Goal: Task Accomplishment & Management: Use online tool/utility

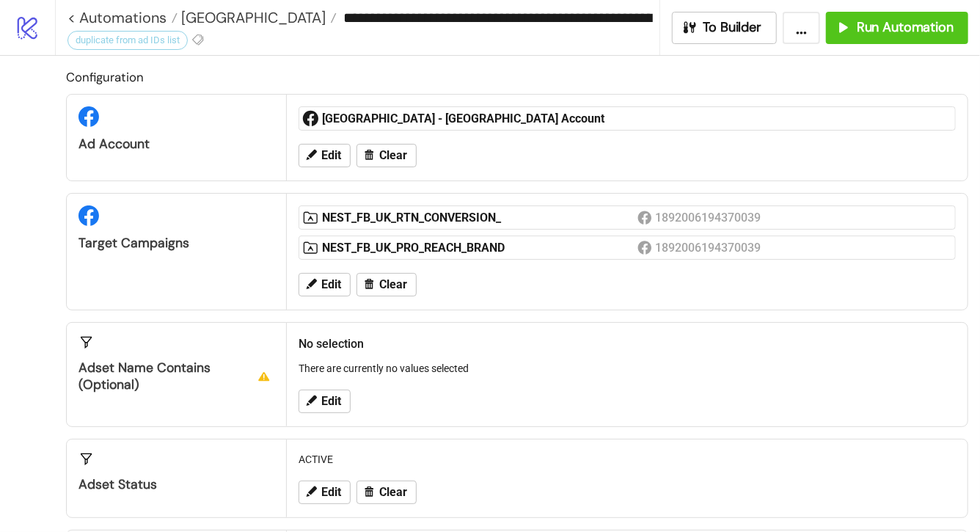
scroll to position [453, 0]
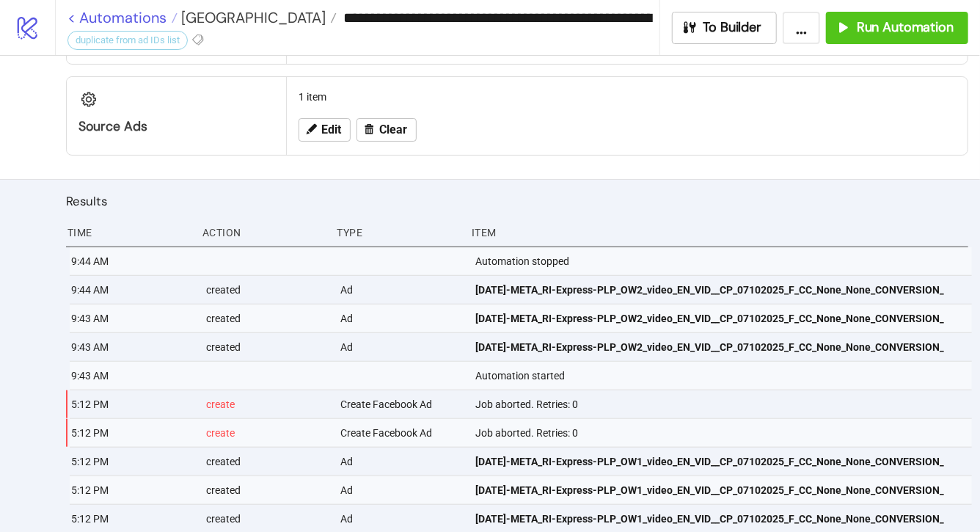
click at [103, 18] on link "< Automations" at bounding box center [122, 17] width 110 height 15
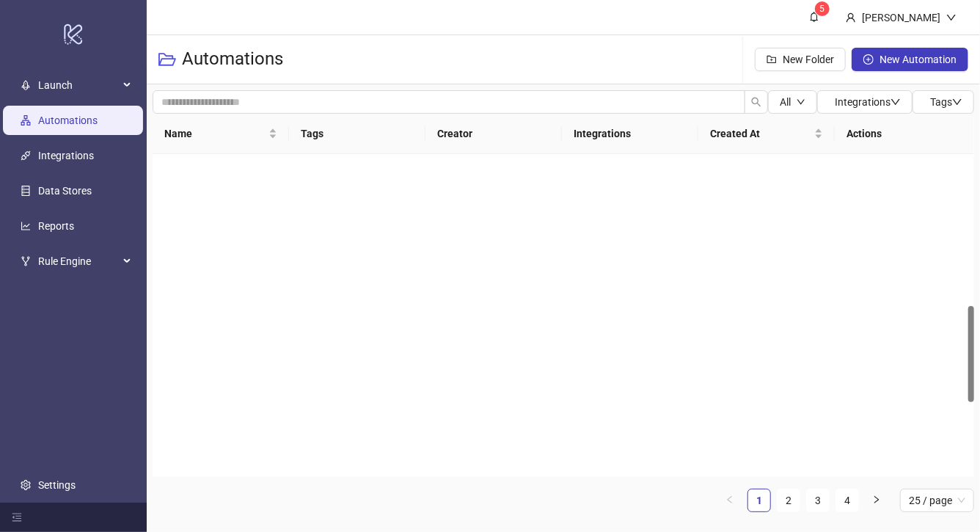
scroll to position [508, 0]
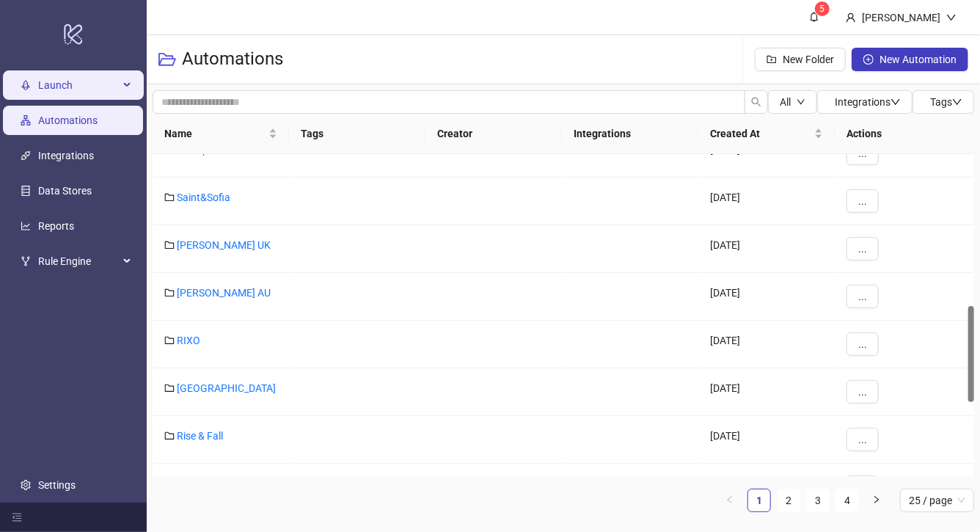
click at [98, 78] on span "Launch" at bounding box center [78, 84] width 81 height 29
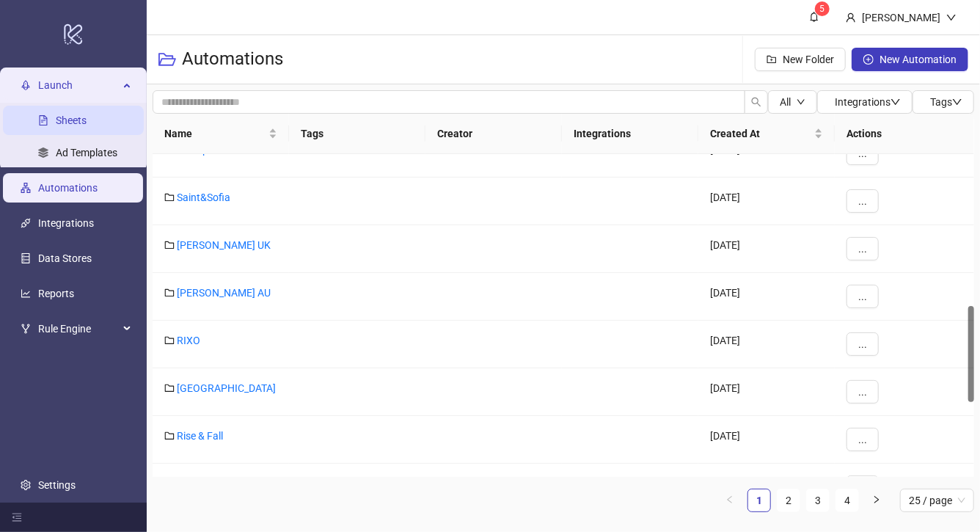
click at [84, 120] on link "Sheets" at bounding box center [71, 120] width 31 height 12
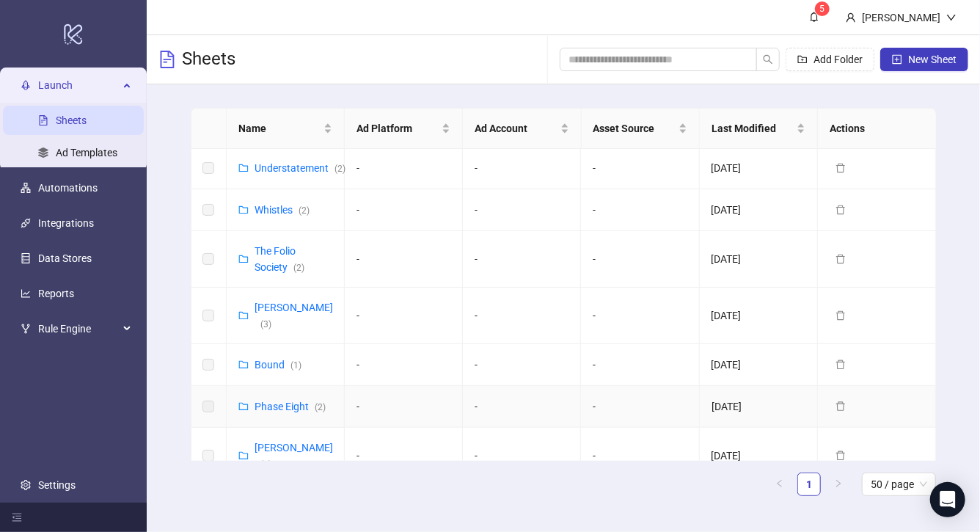
scroll to position [766, 0]
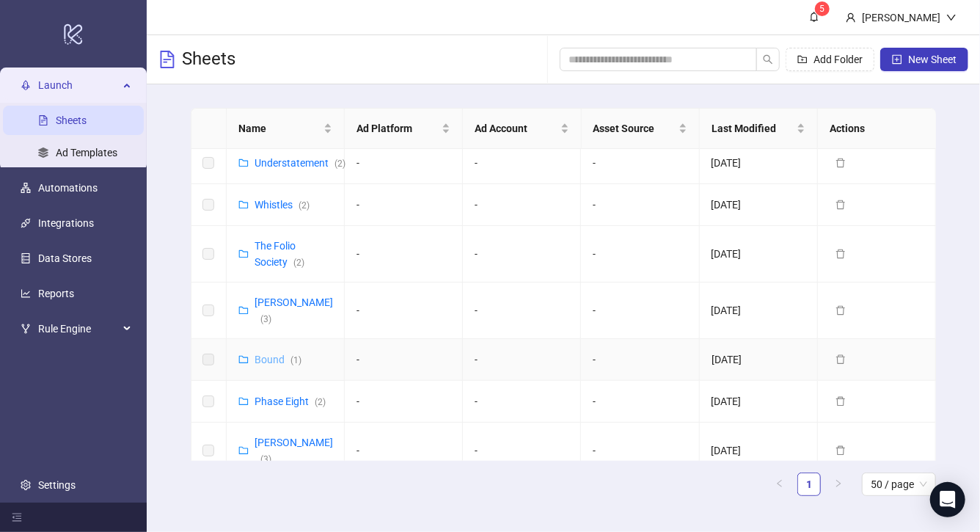
click at [267, 353] on link "Bound ( 1 )" at bounding box center [277, 359] width 47 height 12
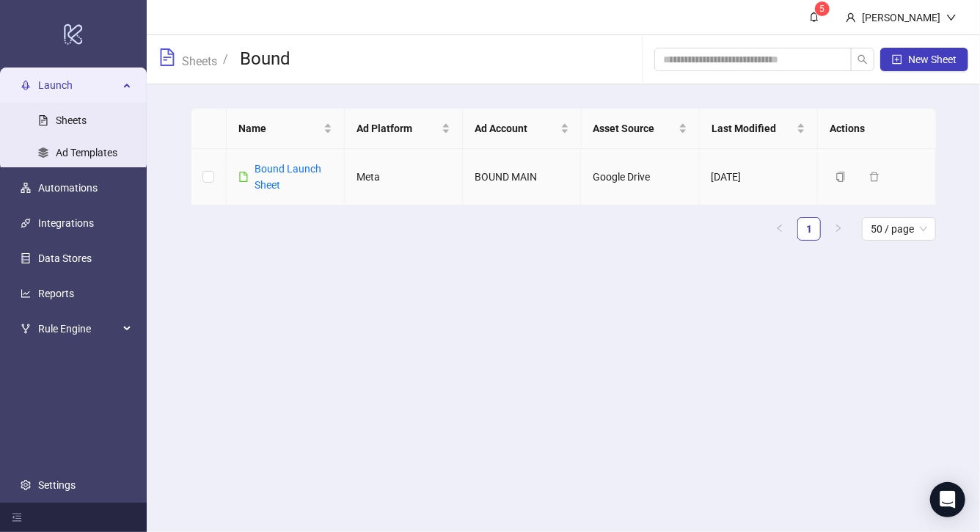
click at [285, 159] on td "Bound Launch Sheet" at bounding box center [286, 177] width 118 height 56
click at [286, 168] on link "Bound Launch Sheet" at bounding box center [287, 177] width 67 height 28
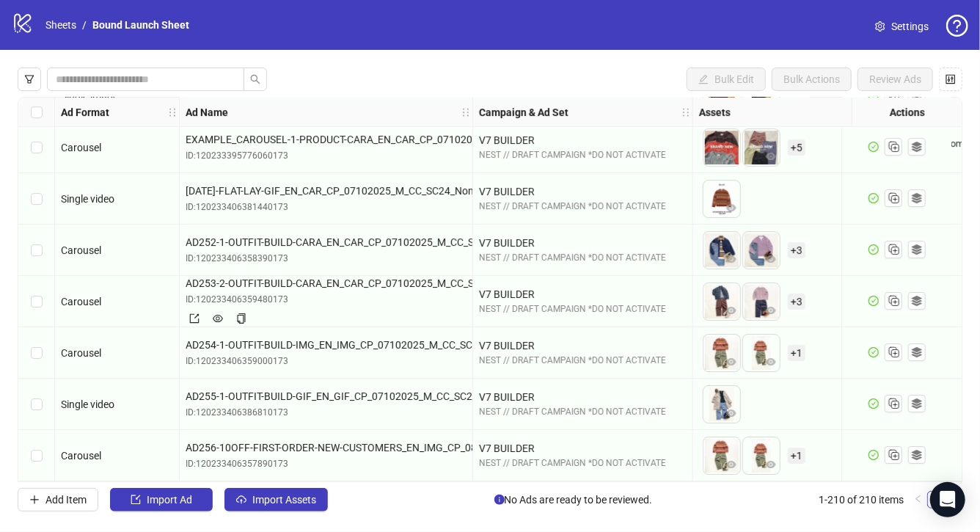
scroll to position [10400, 0]
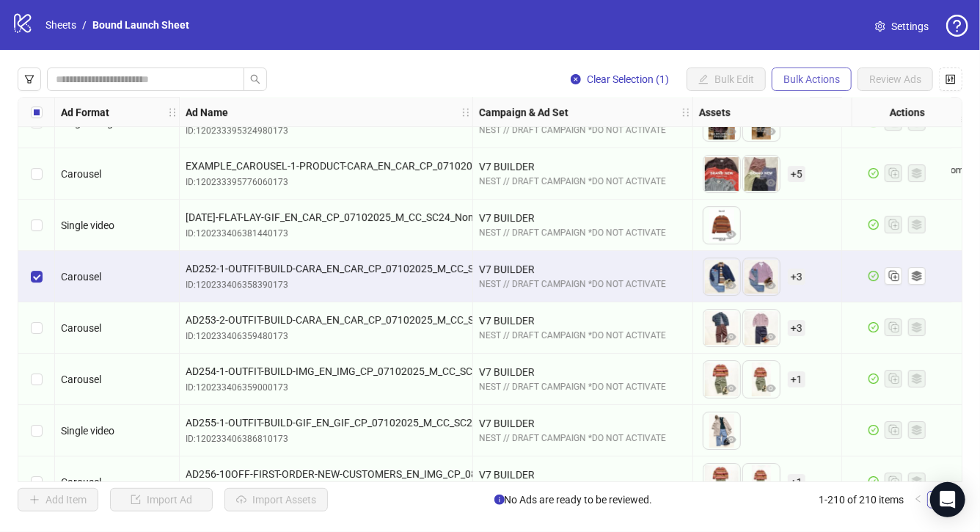
click at [812, 81] on span "Bulk Actions" at bounding box center [811, 79] width 56 height 12
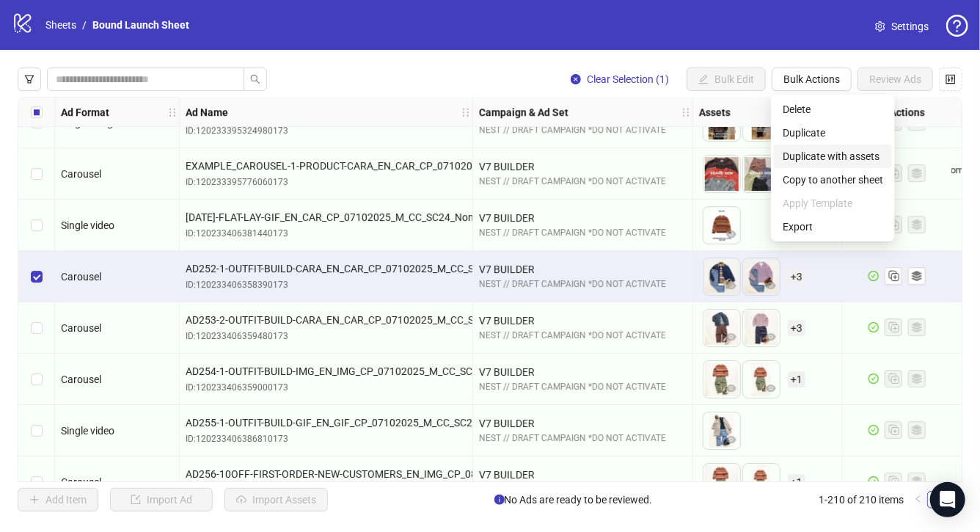
click at [824, 161] on span "Duplicate with assets" at bounding box center [833, 156] width 100 height 16
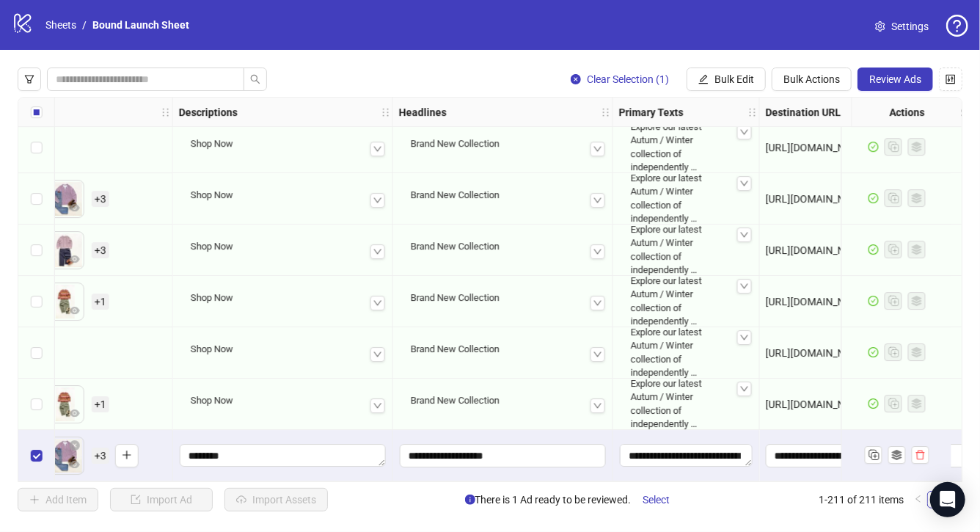
scroll to position [10483, 714]
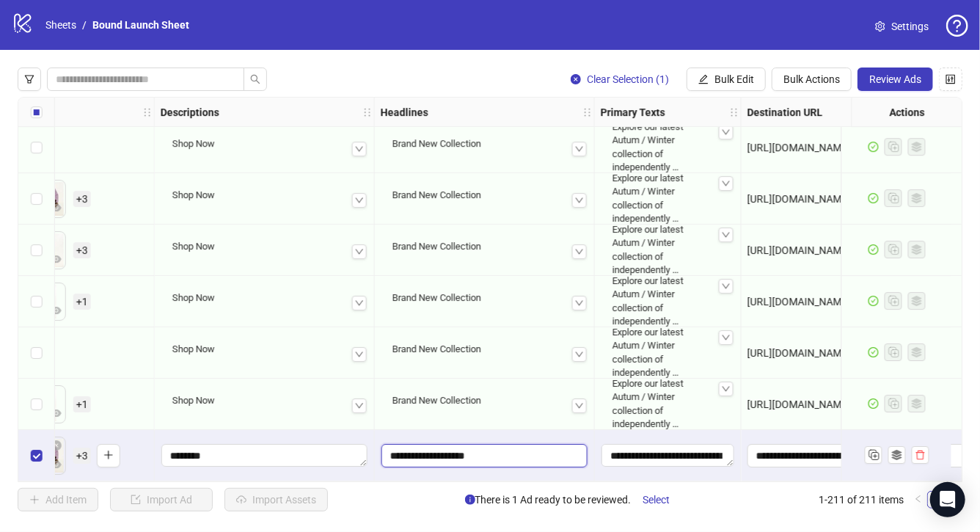
click at [496, 455] on input "**********" at bounding box center [484, 455] width 206 height 23
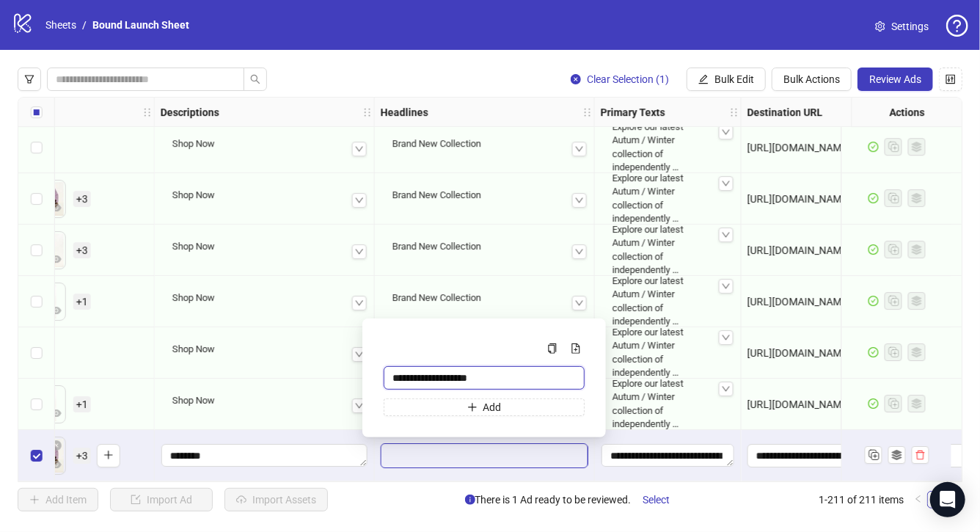
drag, startPoint x: 487, startPoint y: 375, endPoint x: 342, endPoint y: 375, distance: 145.2
click at [342, 375] on body "logo/logo-mobile Sheets / Bound Launch Sheet Settings Clear Selection (1) Bulk …" at bounding box center [490, 266] width 980 height 532
paste input "**********"
type input "**********"
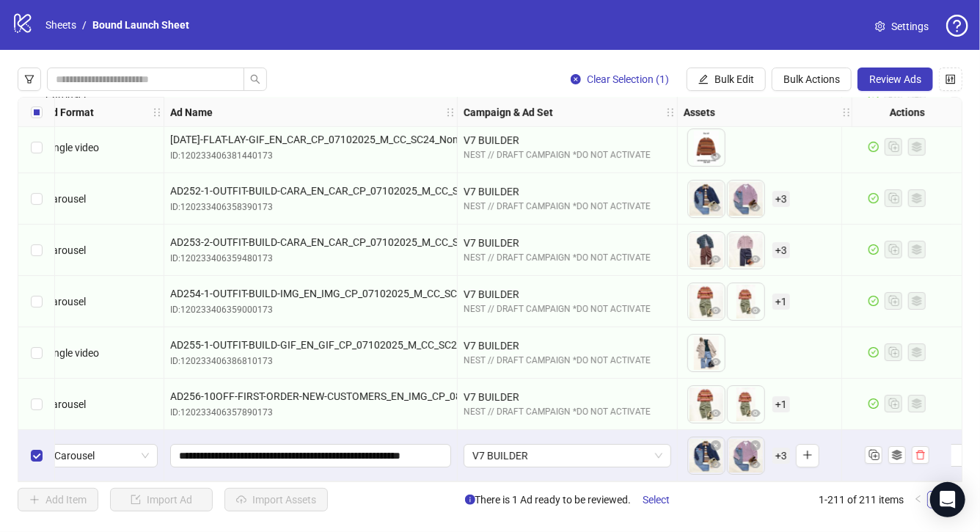
scroll to position [10483, 0]
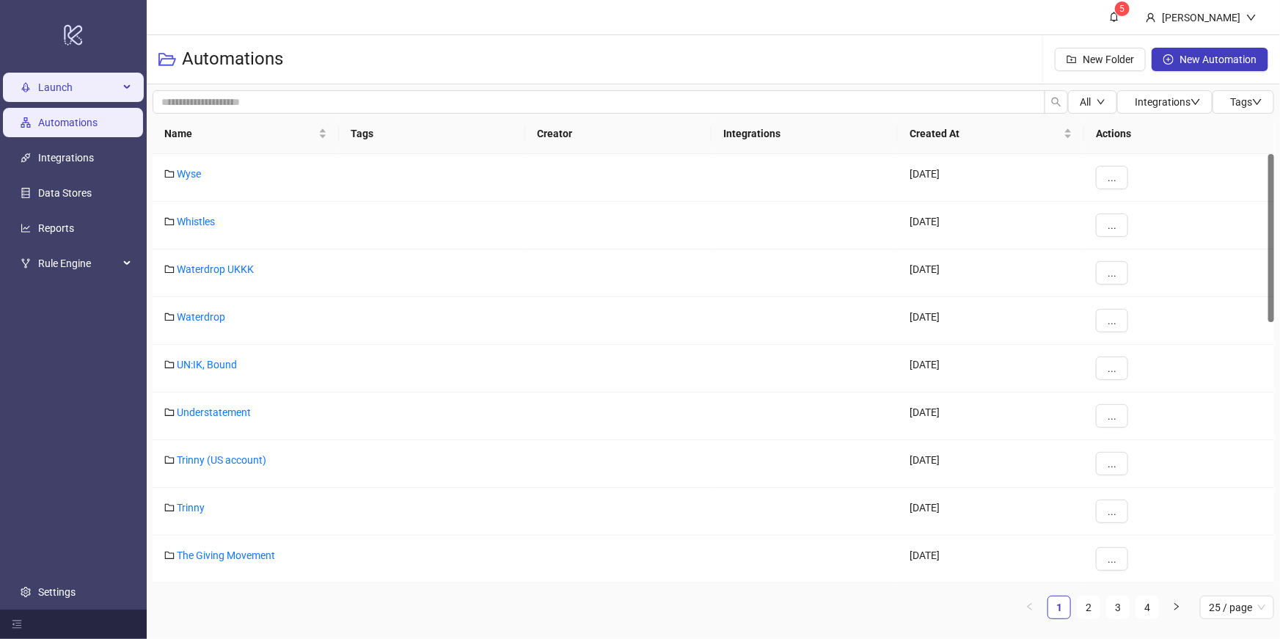
click at [81, 87] on span "Launch" at bounding box center [78, 87] width 81 height 29
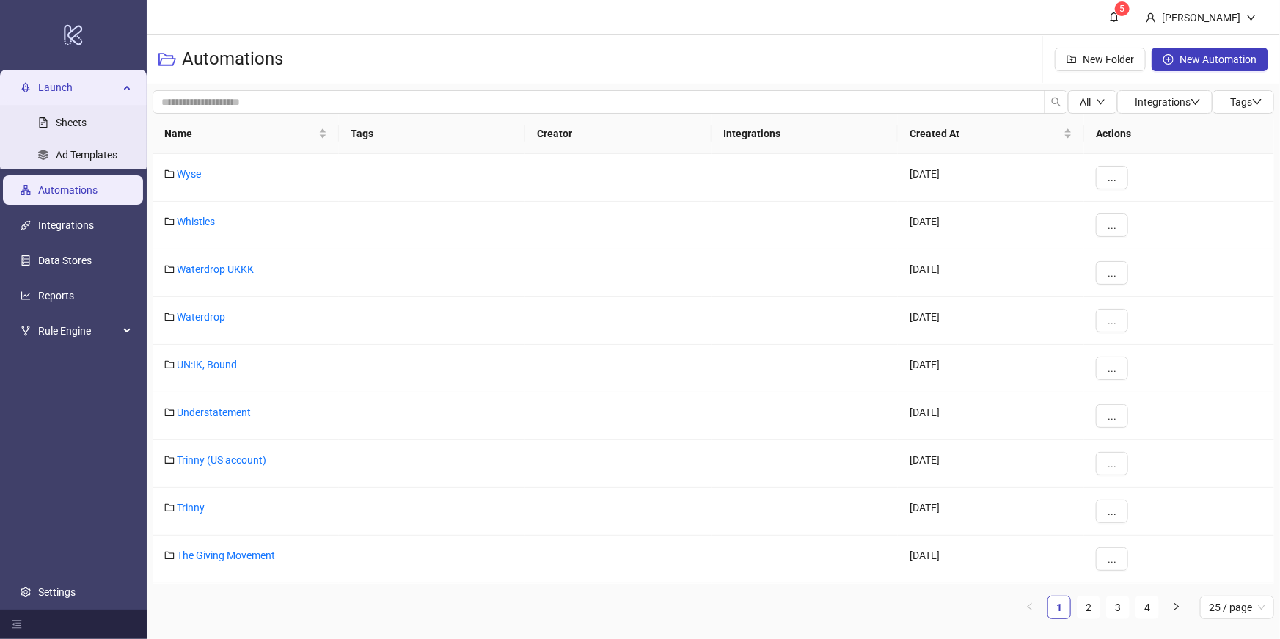
click at [74, 191] on link "Automations" at bounding box center [67, 190] width 59 height 12
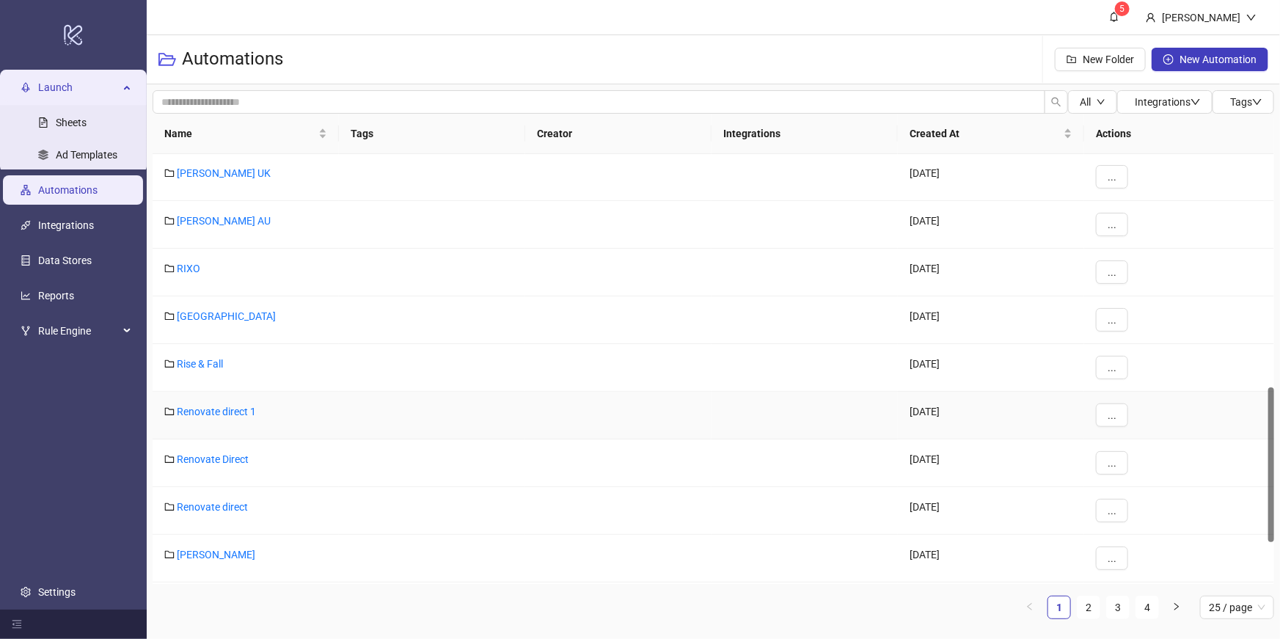
scroll to position [556, 0]
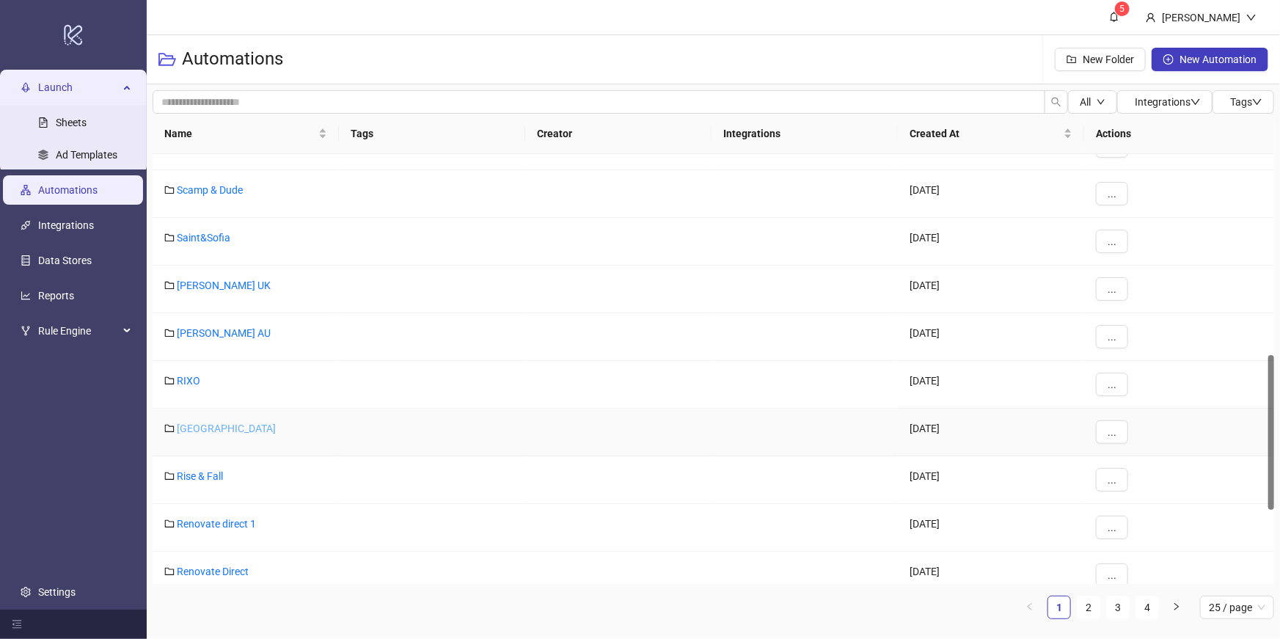
click at [221, 422] on link "[GEOGRAPHIC_DATA]" at bounding box center [226, 428] width 99 height 12
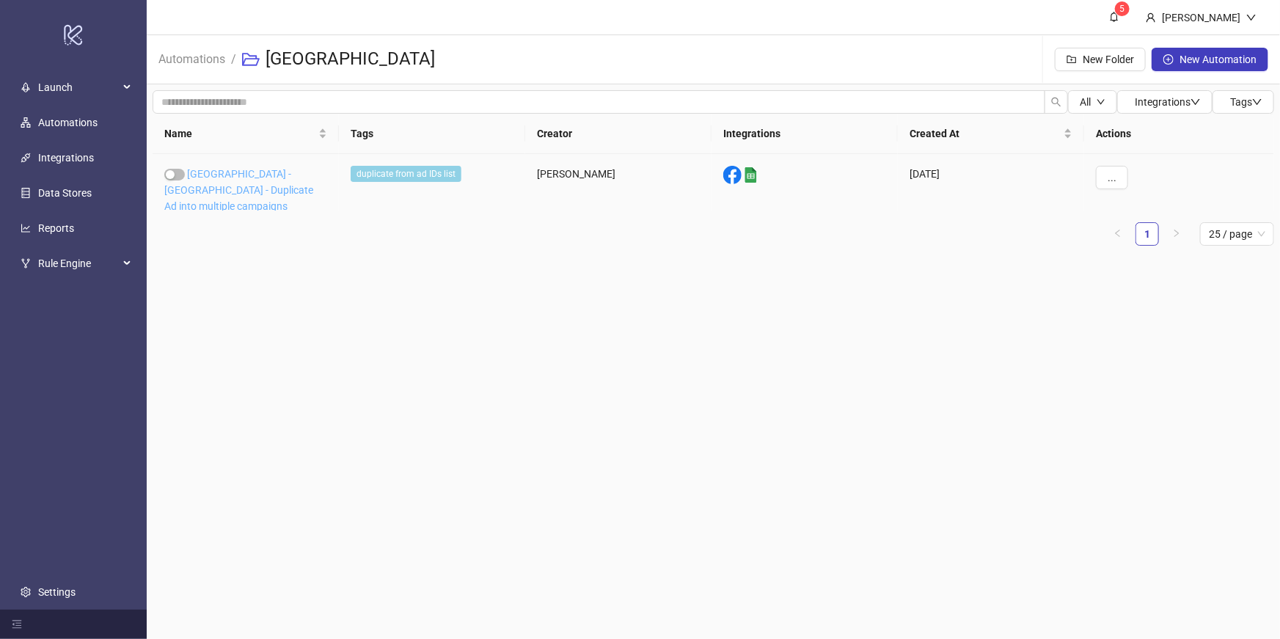
click at [259, 178] on link "[GEOGRAPHIC_DATA] - [GEOGRAPHIC_DATA] - Duplicate Ad into multiple campaigns" at bounding box center [238, 190] width 149 height 44
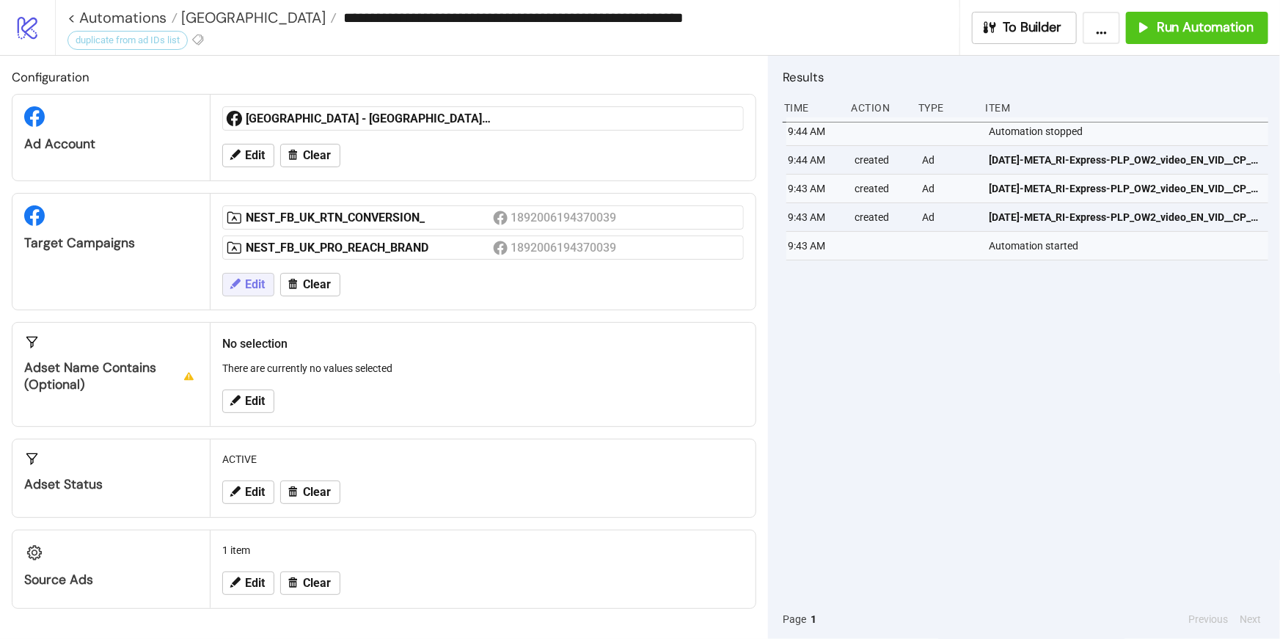
click at [262, 282] on span "Edit" at bounding box center [255, 284] width 20 height 13
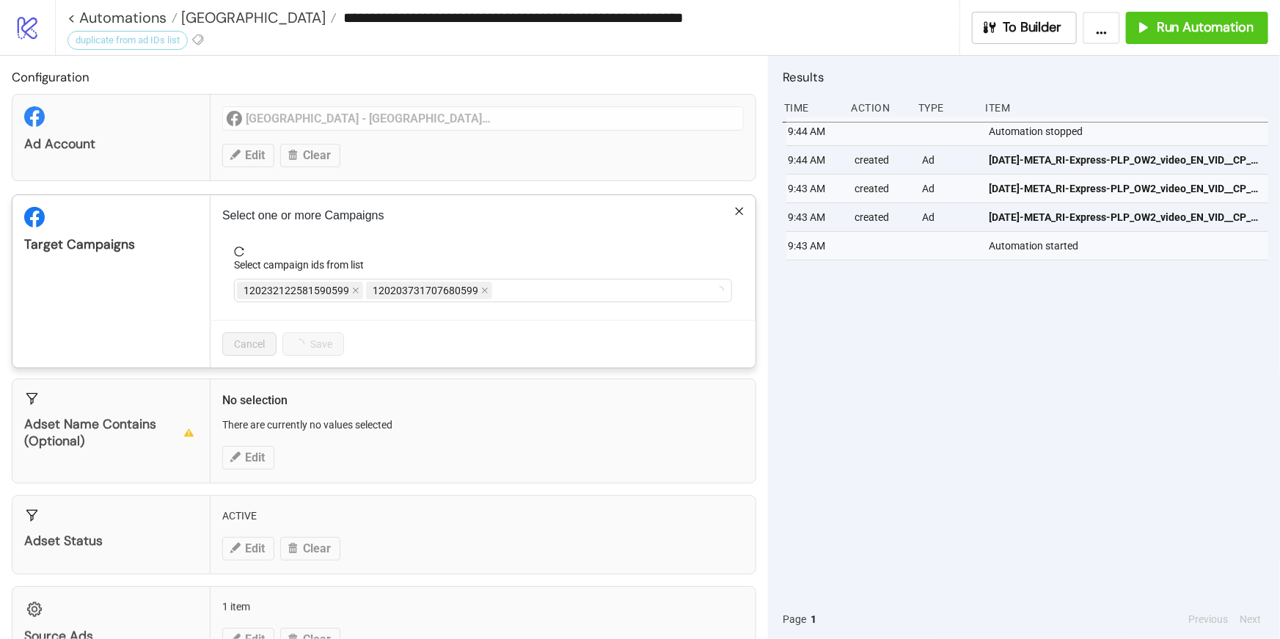
click at [437, 312] on form "Select campaign ids from list 120232122581590599 120203731707680599" at bounding box center [482, 282] width 521 height 73
click at [342, 244] on div "Select one or more Campaigns Select campaign ids from list 120232122581590599 1…" at bounding box center [482, 281] width 545 height 172
click at [405, 291] on icon "close" at bounding box center [406, 291] width 6 height 6
click at [307, 332] on button "Save" at bounding box center [304, 343] width 45 height 23
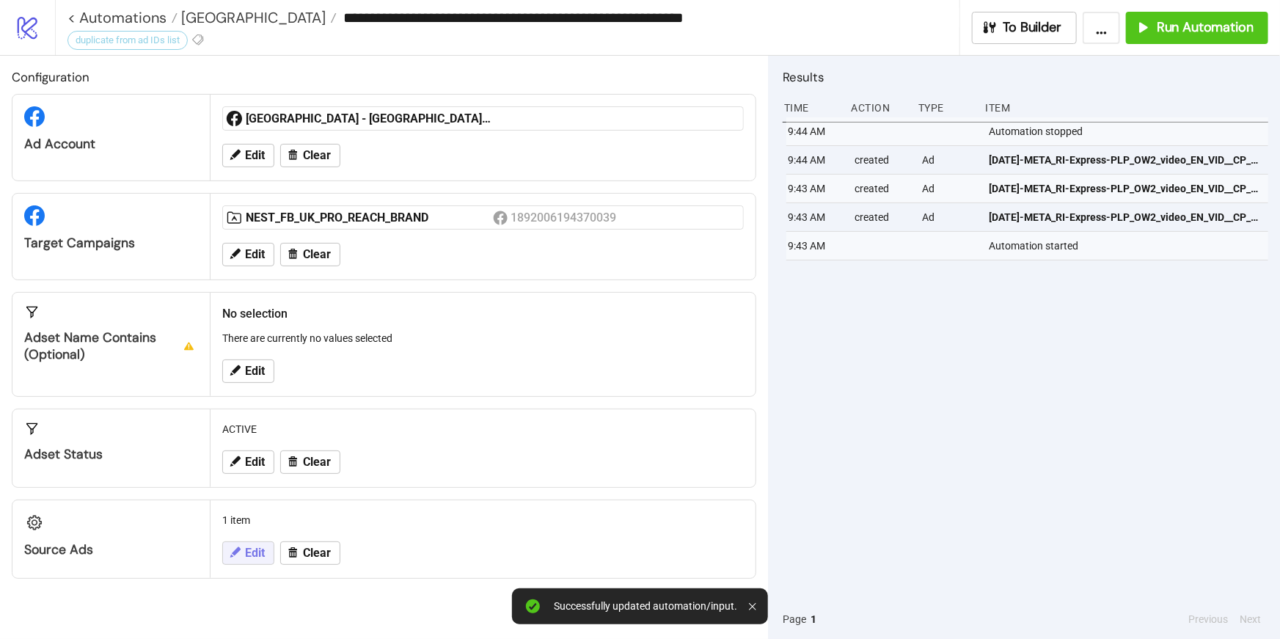
click at [241, 553] on button "Edit" at bounding box center [248, 552] width 52 height 23
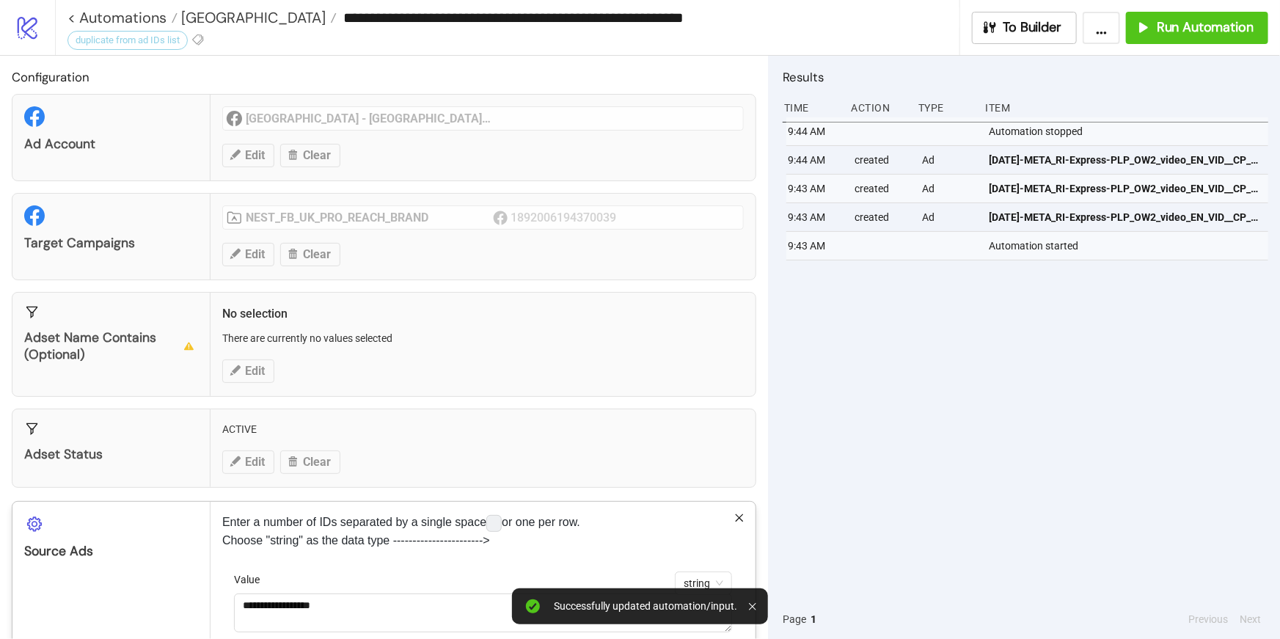
scroll to position [80, 0]
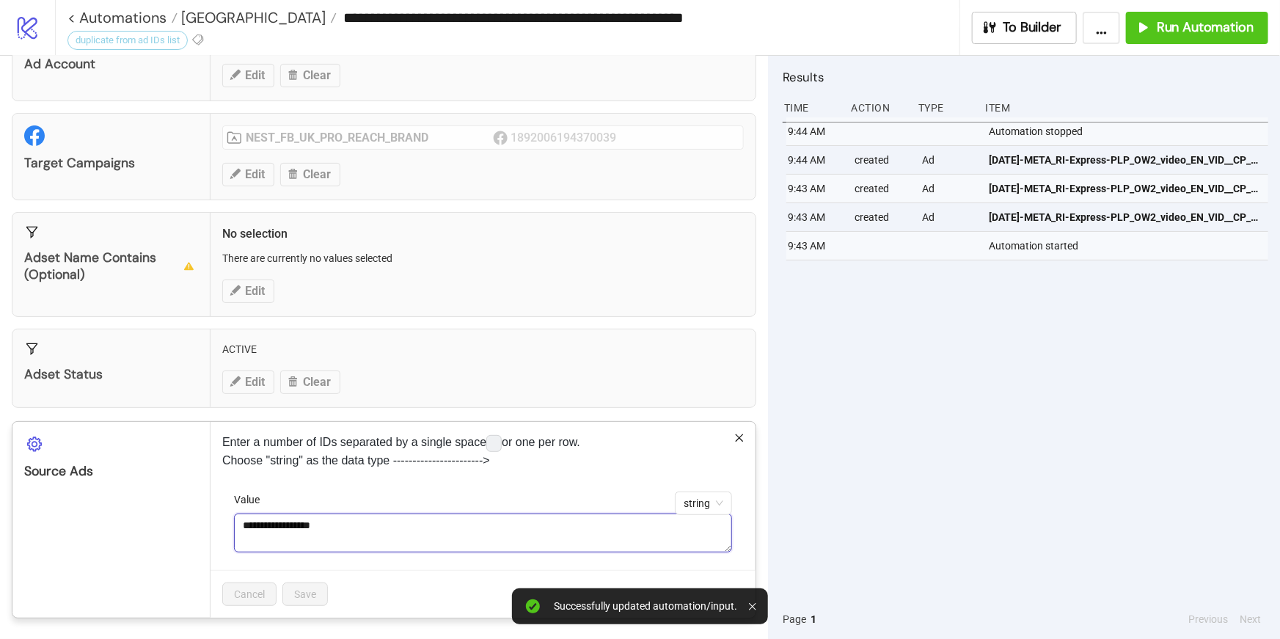
click at [343, 536] on textarea "**********" at bounding box center [483, 533] width 498 height 40
paste textarea "**********"
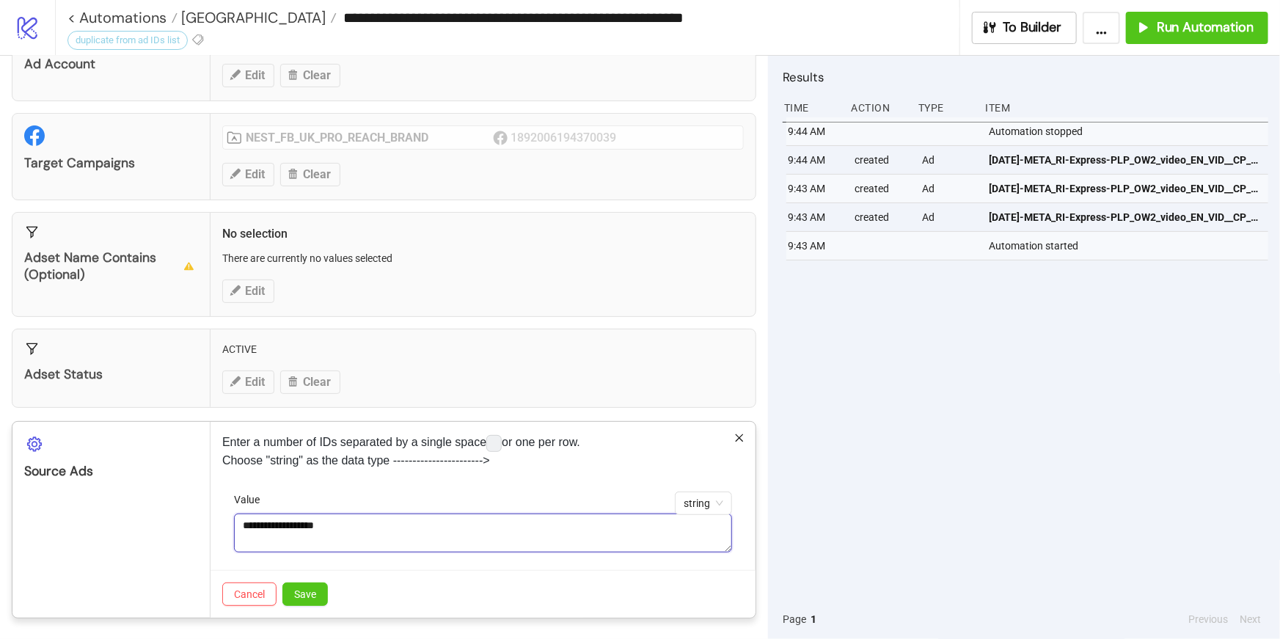
paste textarea "**********"
type textarea "**********"
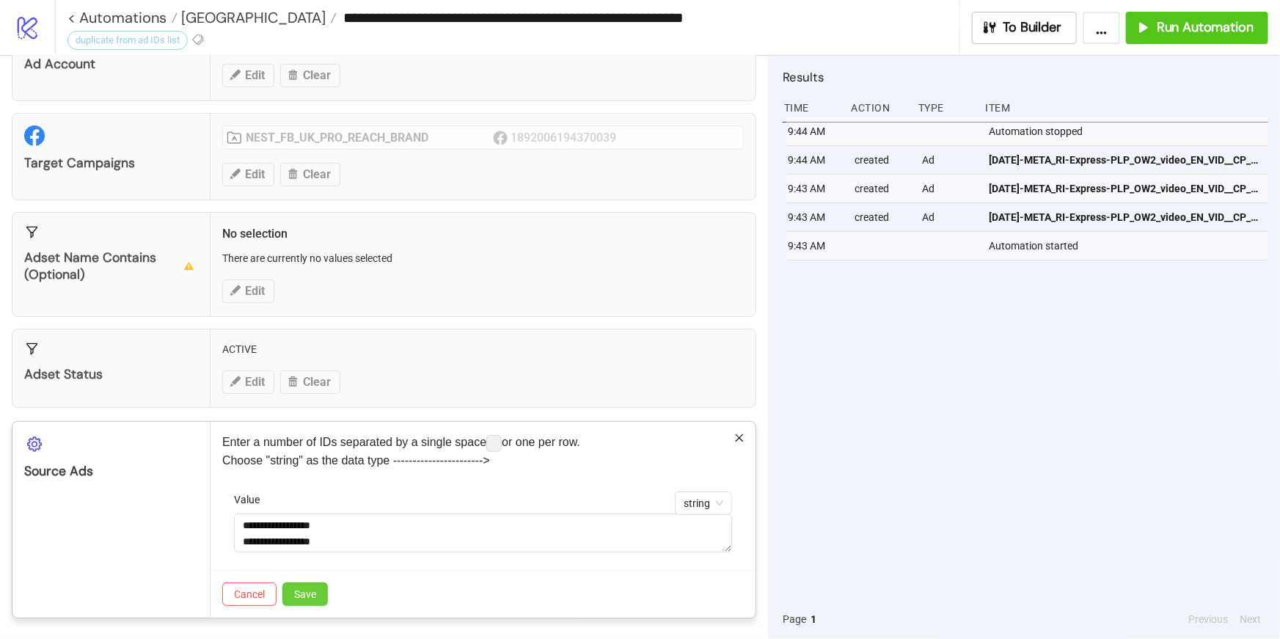
click at [311, 594] on span "Save" at bounding box center [305, 594] width 22 height 12
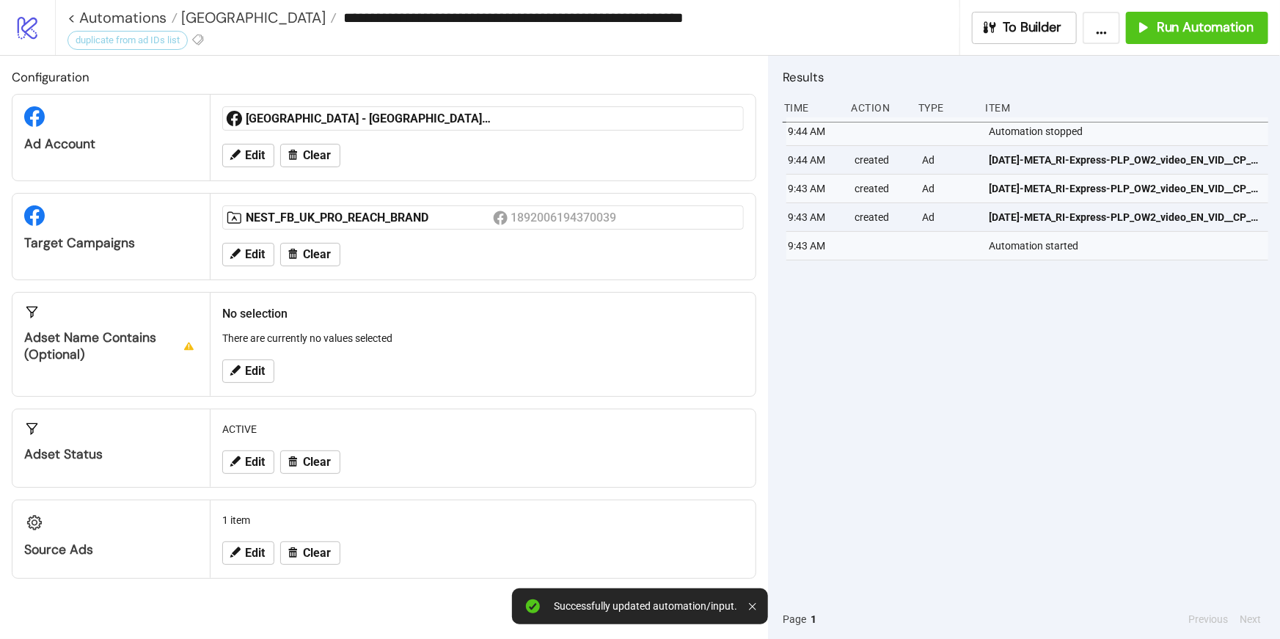
scroll to position [0, 0]
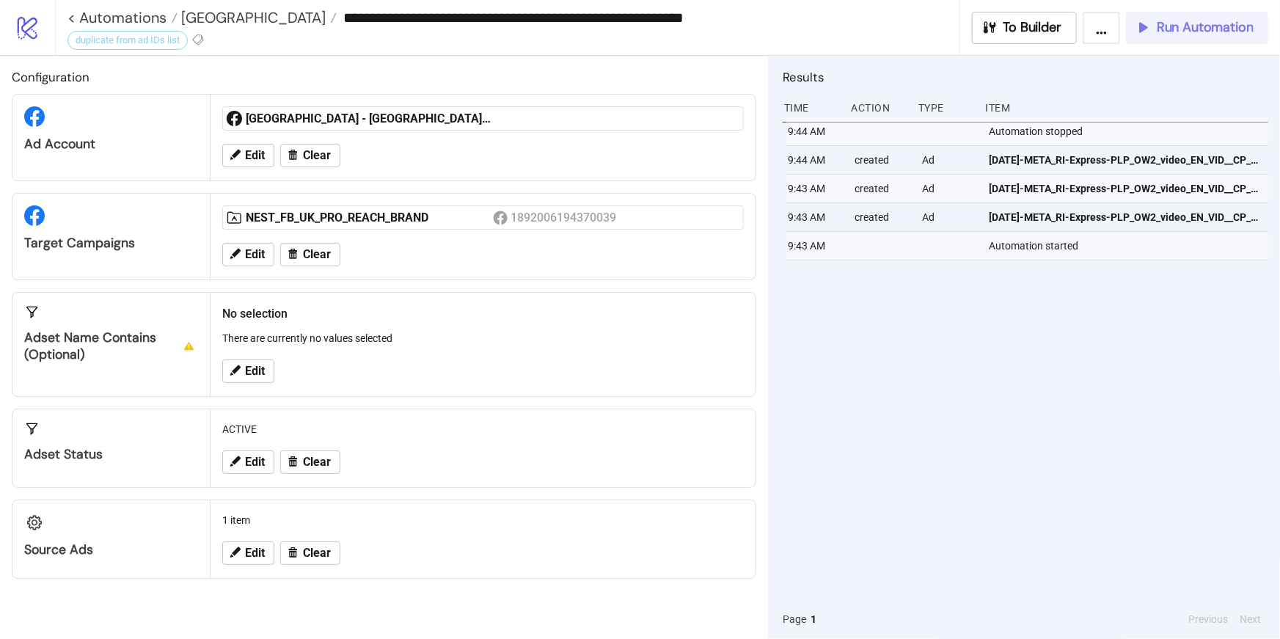
click at [1186, 34] on span "Run Automation" at bounding box center [1205, 27] width 97 height 17
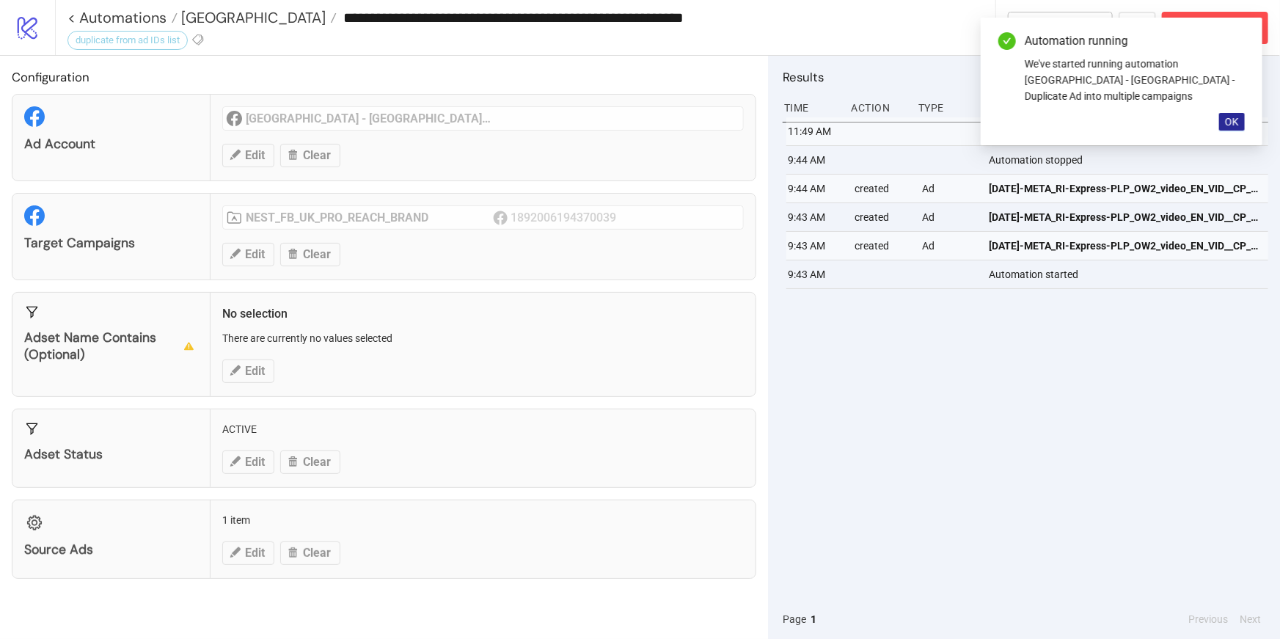
click at [1231, 116] on span "OK" at bounding box center [1232, 122] width 14 height 12
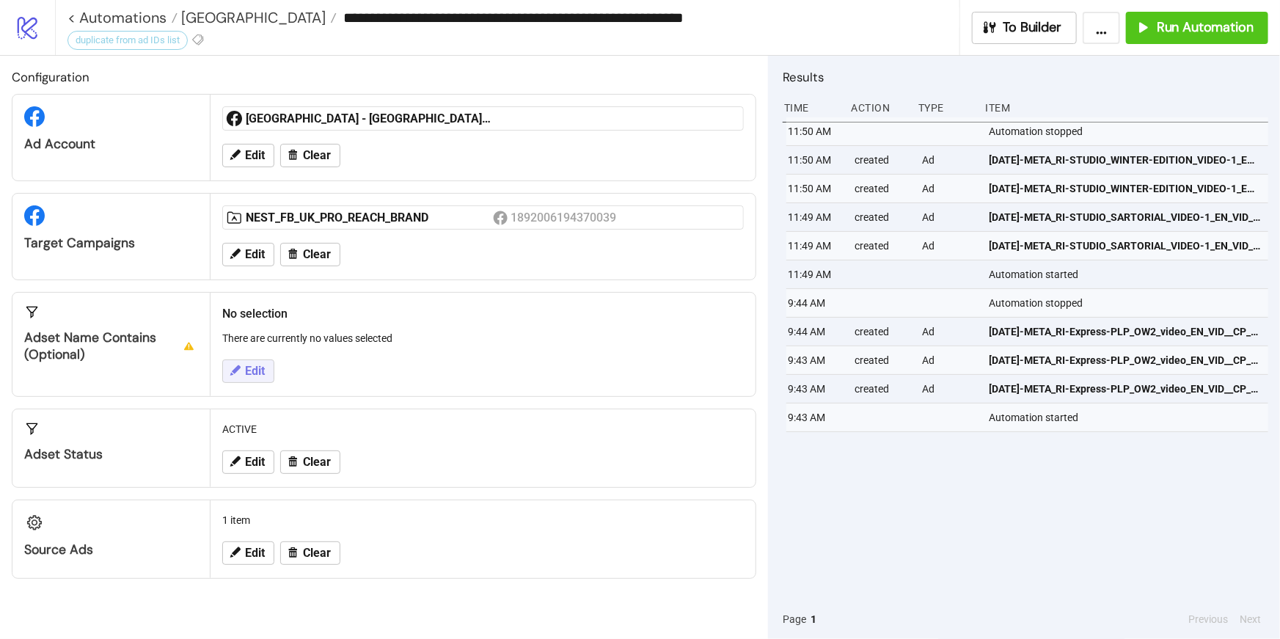
click at [239, 370] on icon at bounding box center [234, 370] width 13 height 13
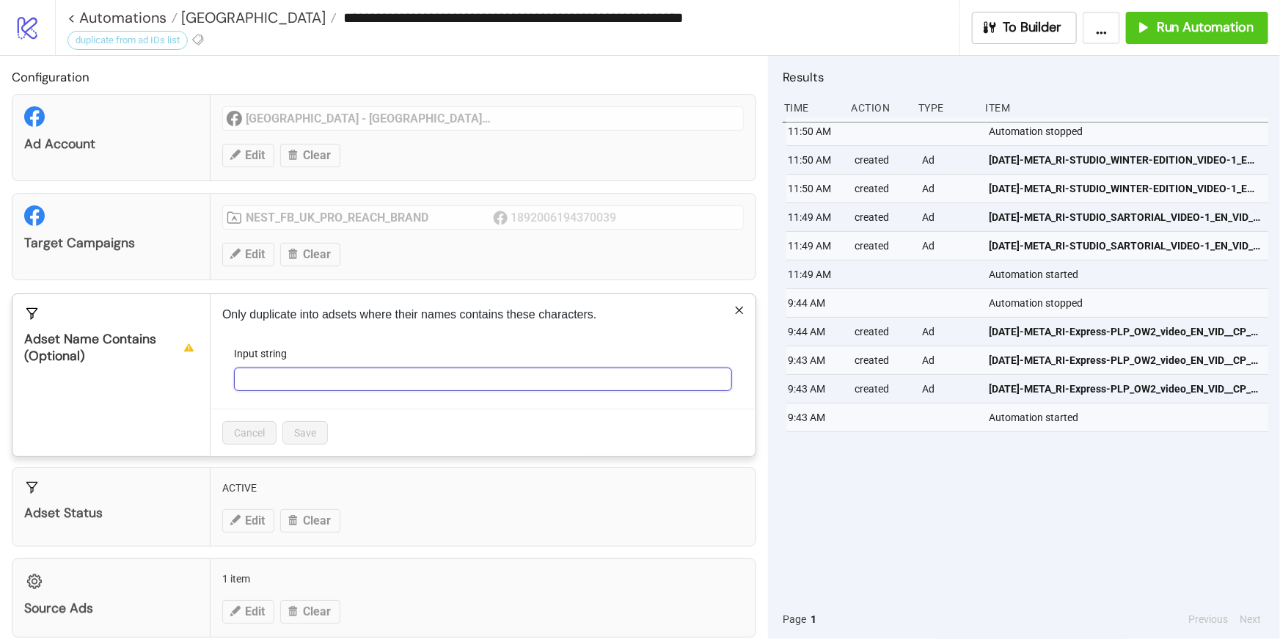
click at [274, 385] on input "Input string" at bounding box center [483, 378] width 498 height 23
type input "*********"
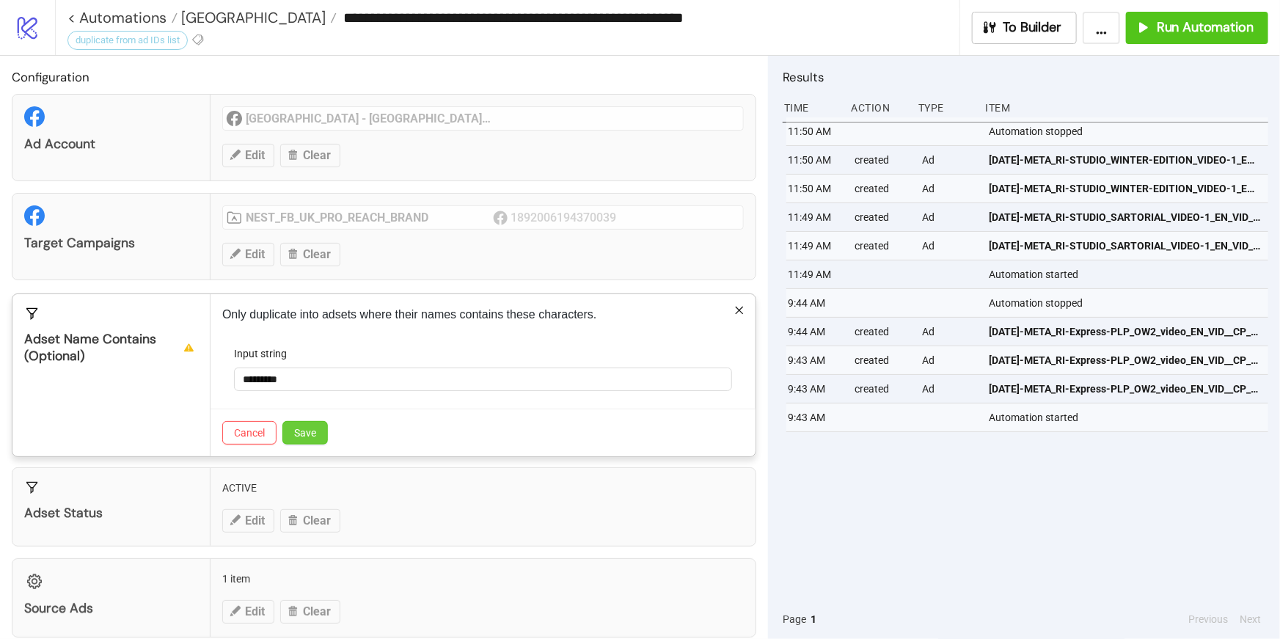
click at [318, 433] on button "Save" at bounding box center [304, 432] width 45 height 23
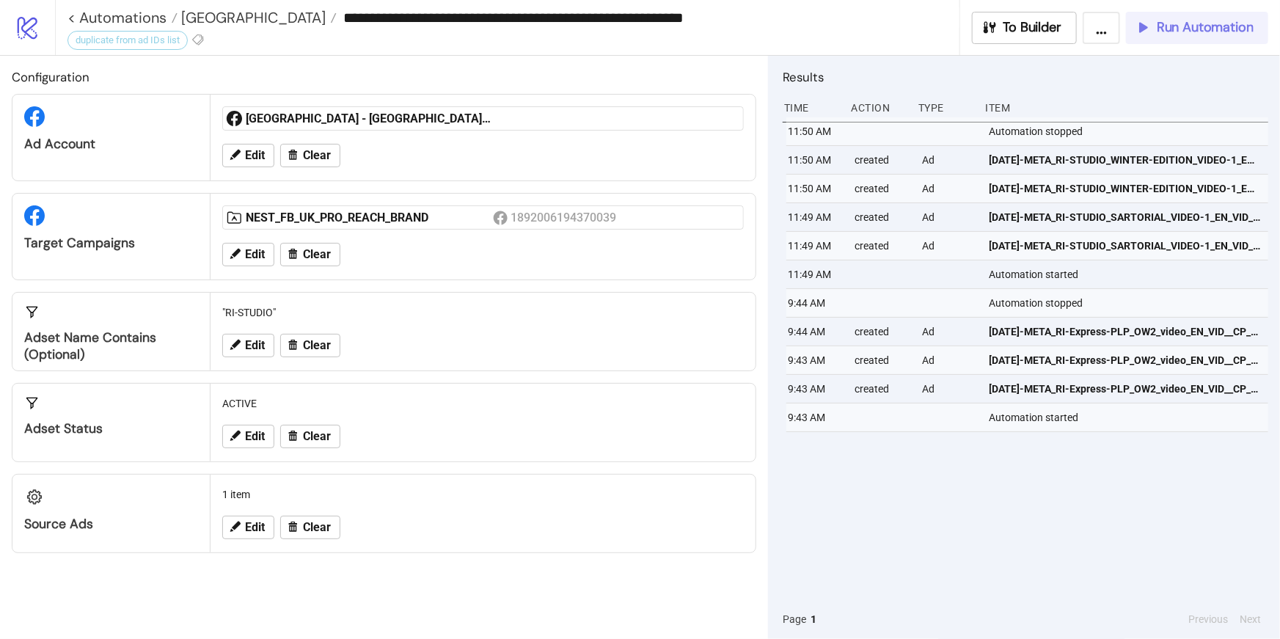
click at [1189, 31] on span "Run Automation" at bounding box center [1205, 27] width 97 height 17
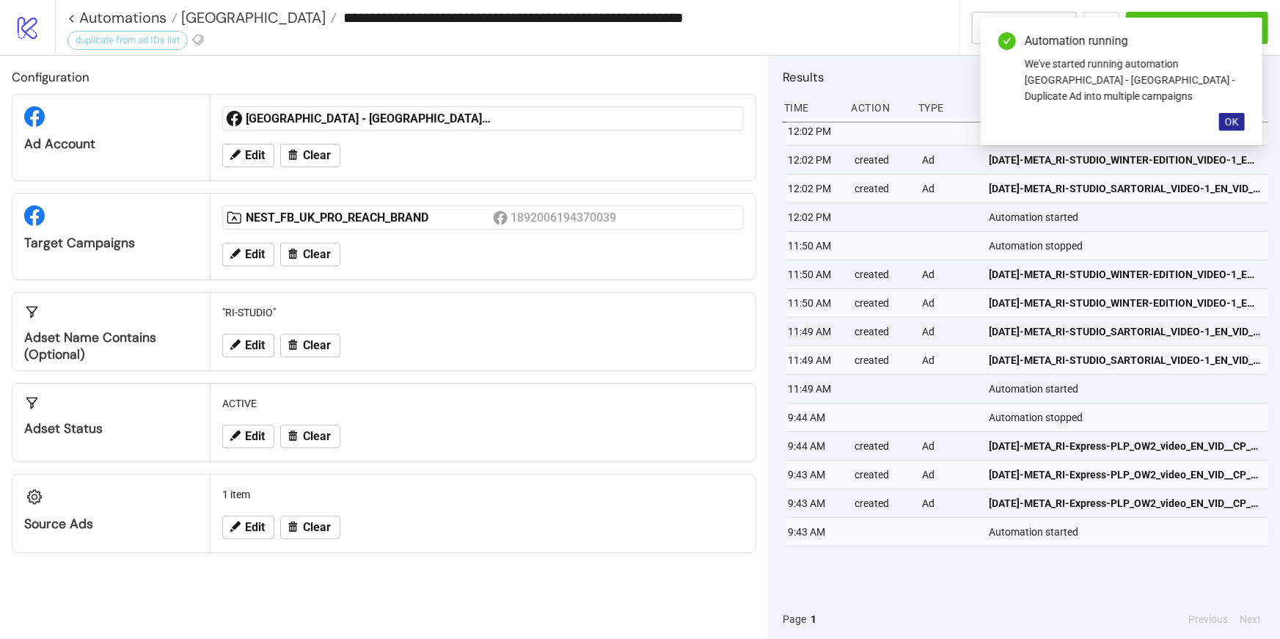
click at [1239, 113] on button "OK" at bounding box center [1232, 122] width 26 height 18
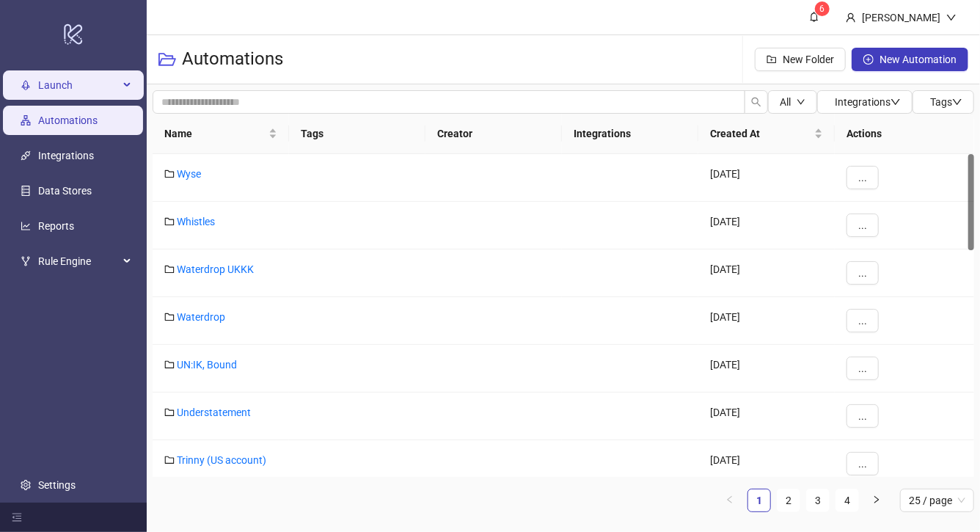
click at [110, 87] on span "Launch" at bounding box center [78, 84] width 81 height 29
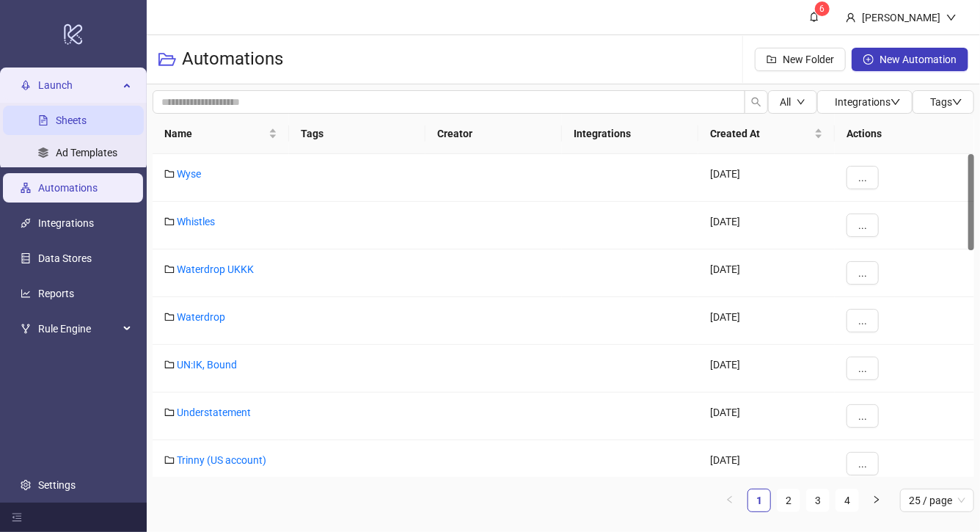
click at [87, 114] on link "Sheets" at bounding box center [71, 120] width 31 height 12
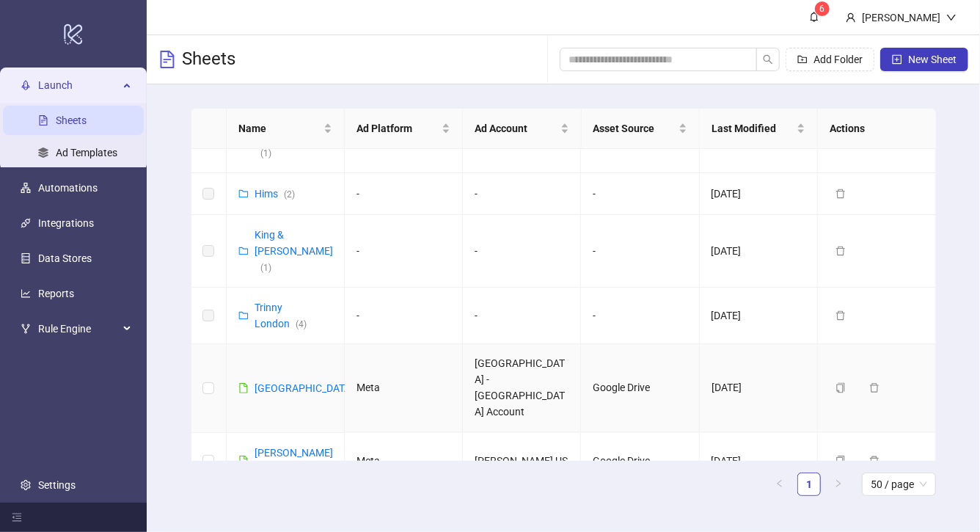
scroll to position [1151, 0]
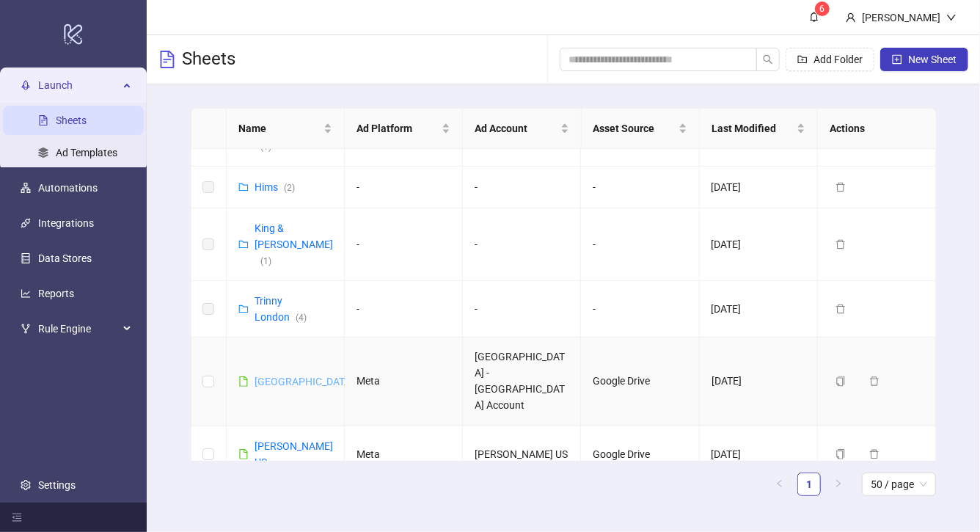
click at [286, 375] on link "[GEOGRAPHIC_DATA]" at bounding box center [303, 381] width 99 height 12
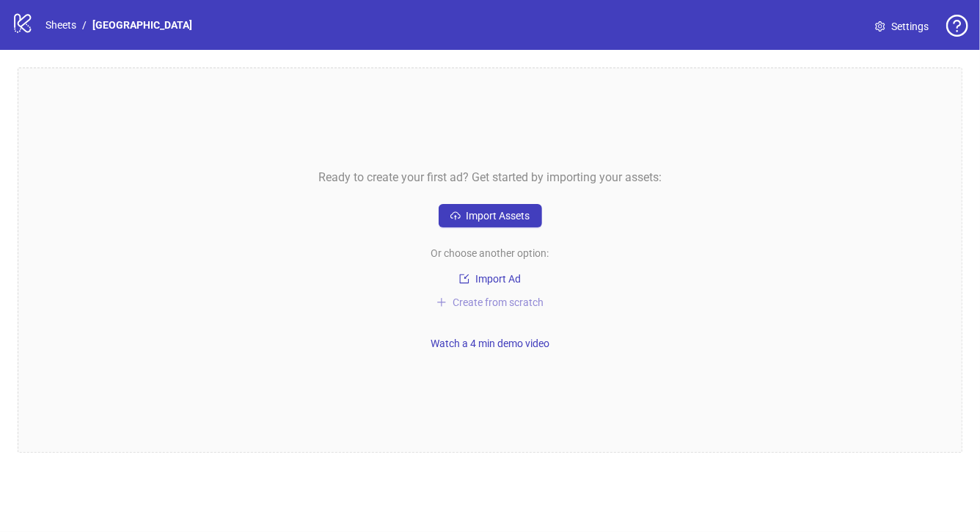
click at [486, 301] on span "Create from scratch" at bounding box center [497, 302] width 91 height 12
